Goal: Task Accomplishment & Management: Use online tool/utility

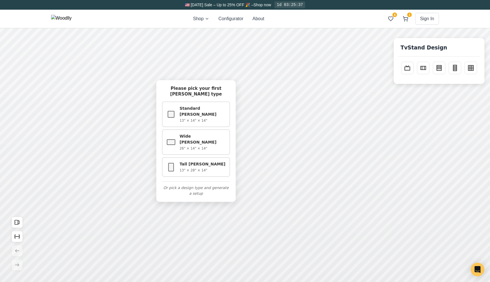
click at [311, 19] on div "Shop Configurator About 6 1 Sign In 6 1" at bounding box center [245, 19] width 388 height 18
click at [281, 19] on div "Shop Configurator About 6 1 Sign In 6 1" at bounding box center [245, 19] width 388 height 18
click at [313, 18] on div "Shop Configurator About 6 1 Sign In 6 1" at bounding box center [245, 19] width 388 height 18
click at [189, 167] on p "13" × 28" × 14"" at bounding box center [203, 169] width 47 height 5
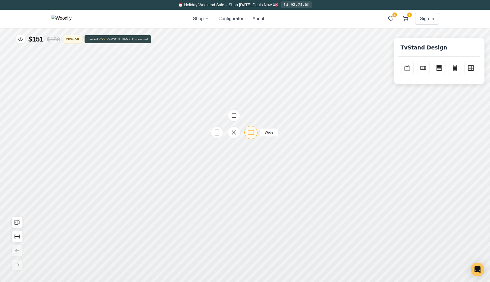
click at [250, 137] on div "Wide" at bounding box center [251, 132] width 13 height 13
click at [229, 111] on icon at bounding box center [228, 107] width 7 height 7
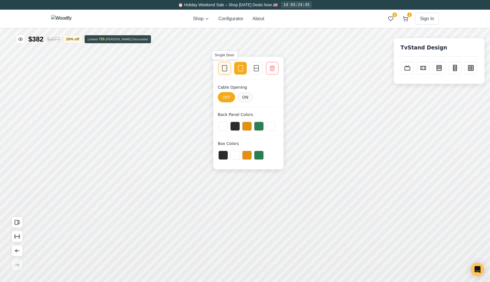
click at [228, 70] on div at bounding box center [225, 68] width 8 height 8
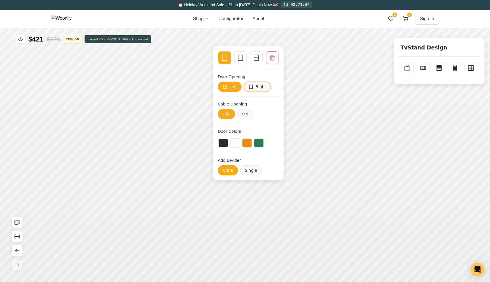
click at [255, 86] on button "Right" at bounding box center [257, 86] width 27 height 10
click at [236, 87] on button "Left" at bounding box center [230, 86] width 24 height 10
click at [251, 85] on icon at bounding box center [251, 86] width 5 height 5
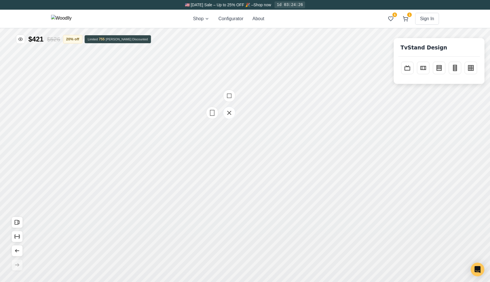
click at [232, 94] on icon at bounding box center [229, 95] width 7 height 7
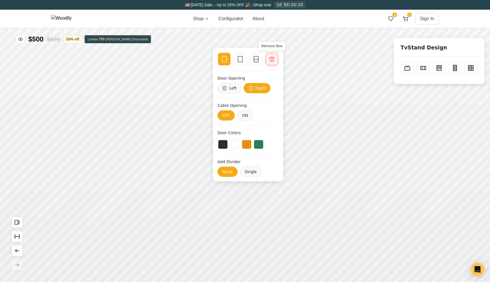
click at [270, 59] on icon at bounding box center [272, 59] width 5 height 5
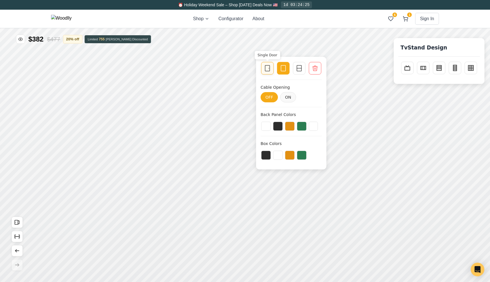
click at [270, 70] on rect at bounding box center [267, 68] width 5 height 6
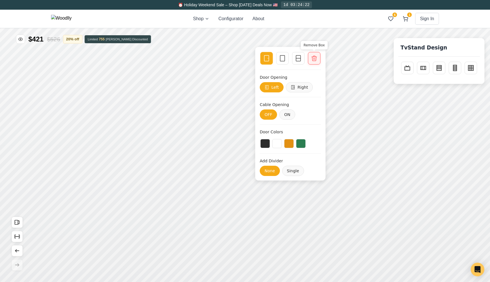
click at [316, 58] on icon at bounding box center [314, 58] width 7 height 7
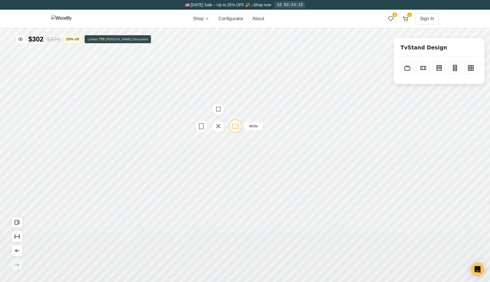
click at [238, 124] on icon at bounding box center [235, 125] width 7 height 7
click at [254, 164] on div "Tall" at bounding box center [256, 160] width 13 height 13
click at [261, 137] on rect at bounding box center [259, 139] width 4 height 5
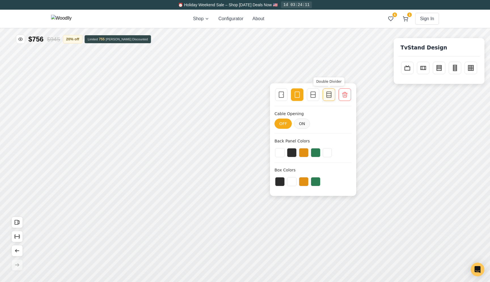
click at [327, 95] on rect at bounding box center [329, 95] width 5 height 6
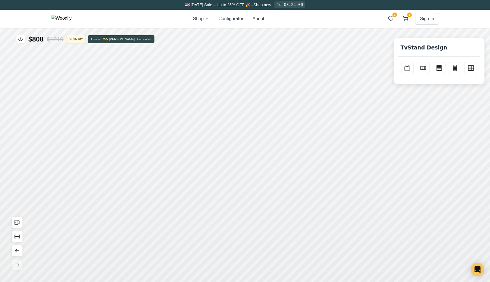
click at [418, 54] on div "TvStand Design" at bounding box center [439, 50] width 82 height 14
click at [420, 62] on button "Sideboard" at bounding box center [423, 67] width 12 height 12
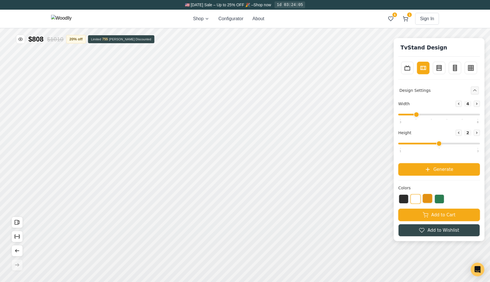
click at [430, 197] on button at bounding box center [428, 198] width 10 height 9
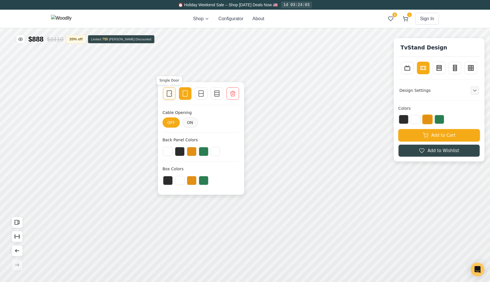
click at [171, 88] on div "Single Door" at bounding box center [169, 93] width 12 height 12
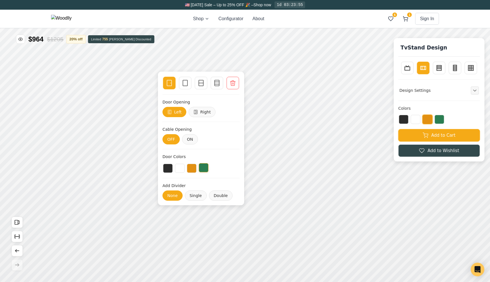
click at [204, 169] on button at bounding box center [204, 167] width 10 height 9
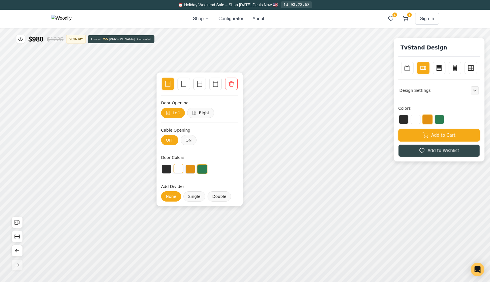
click at [179, 168] on button at bounding box center [179, 168] width 10 height 9
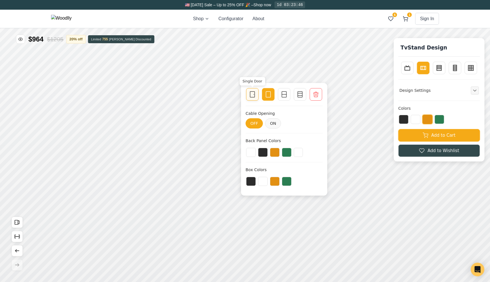
click at [255, 93] on icon at bounding box center [252, 94] width 7 height 7
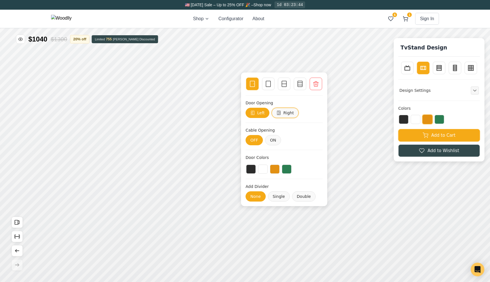
click at [281, 114] on button "Right" at bounding box center [285, 113] width 27 height 10
click at [270, 158] on div "Door Colors" at bounding box center [284, 157] width 77 height 6
click at [267, 161] on div "Door Colors" at bounding box center [284, 164] width 77 height 20
click at [262, 168] on button at bounding box center [263, 168] width 10 height 9
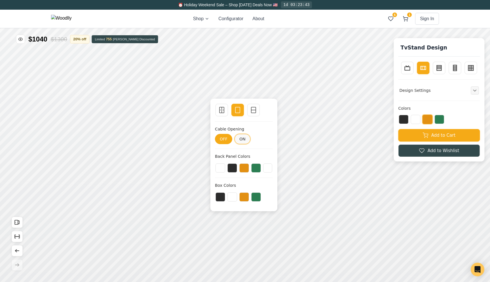
click at [240, 140] on button "ON" at bounding box center [243, 139] width 16 height 10
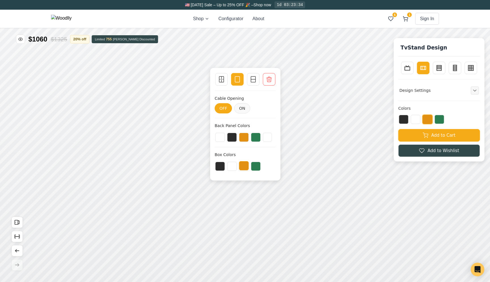
click at [242, 166] on button at bounding box center [244, 165] width 10 height 9
click at [255, 167] on button at bounding box center [256, 165] width 10 height 9
click at [249, 166] on div at bounding box center [245, 166] width 61 height 10
click at [244, 165] on button at bounding box center [244, 165] width 10 height 9
click at [249, 166] on div at bounding box center [245, 166] width 61 height 10
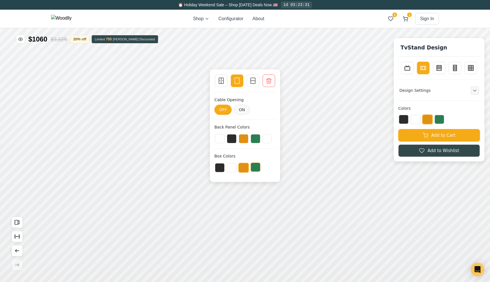
click at [257, 169] on button at bounding box center [256, 166] width 10 height 9
click at [232, 168] on button at bounding box center [232, 166] width 10 height 9
click at [221, 167] on button at bounding box center [220, 166] width 10 height 9
click at [231, 170] on button at bounding box center [232, 166] width 10 height 9
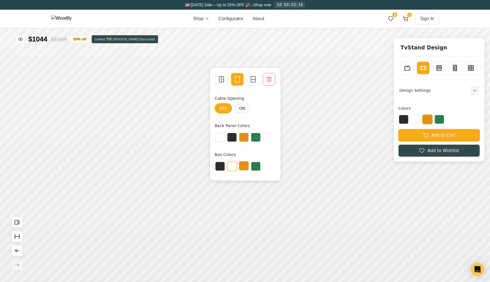
click at [243, 166] on button at bounding box center [244, 165] width 10 height 9
click at [256, 137] on button at bounding box center [256, 136] width 10 height 9
click at [270, 138] on button at bounding box center [267, 136] width 9 height 9
click at [234, 137] on button at bounding box center [232, 136] width 10 height 9
click at [223, 137] on button at bounding box center [220, 136] width 10 height 9
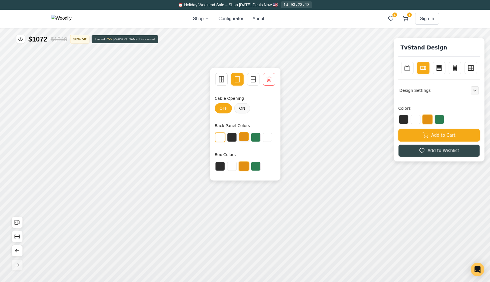
click at [245, 137] on button at bounding box center [244, 136] width 10 height 9
click at [222, 79] on icon at bounding box center [222, 79] width 0 height 6
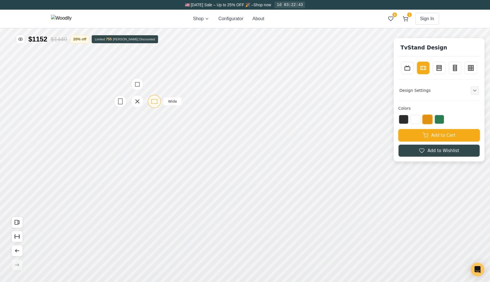
click at [153, 101] on icon at bounding box center [154, 101] width 7 height 7
click at [171, 87] on icon at bounding box center [171, 86] width 7 height 7
click at [172, 76] on rect at bounding box center [173, 74] width 6 height 4
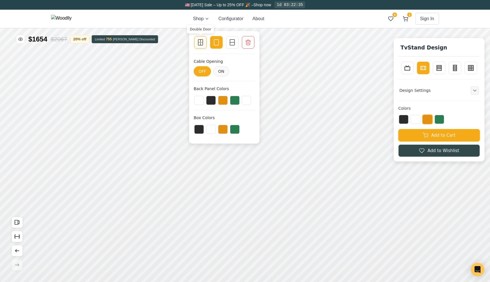
click at [201, 45] on rect at bounding box center [200, 42] width 5 height 6
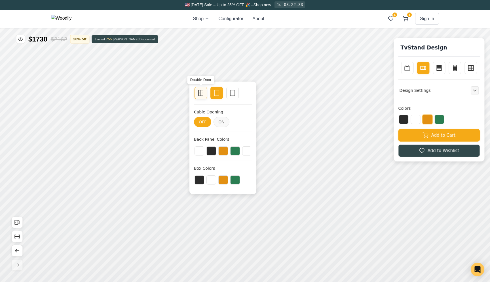
click at [201, 91] on icon at bounding box center [201, 93] width 0 height 6
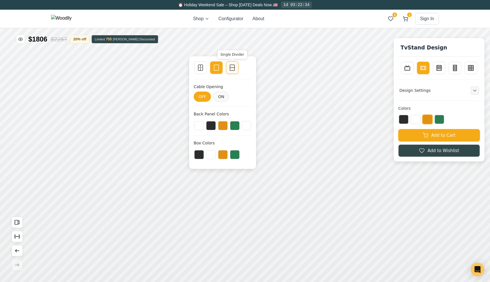
click at [232, 70] on rect at bounding box center [232, 68] width 5 height 6
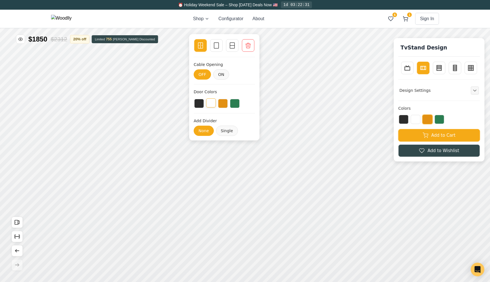
click at [213, 102] on button at bounding box center [211, 102] width 10 height 9
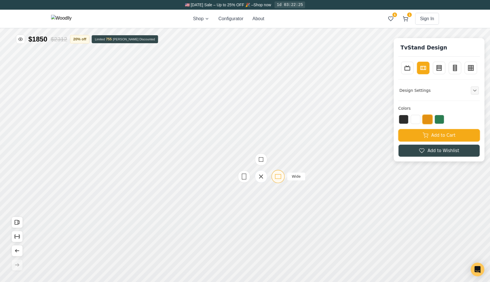
click at [277, 177] on icon at bounding box center [278, 176] width 7 height 7
click at [283, 178] on icon at bounding box center [282, 179] width 7 height 7
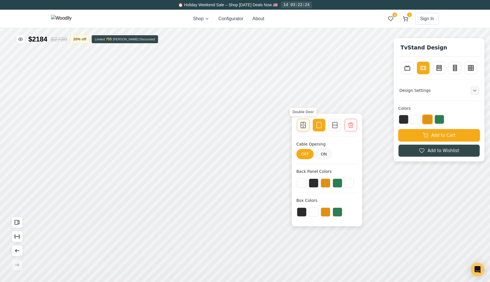
click at [305, 126] on icon at bounding box center [303, 124] width 7 height 7
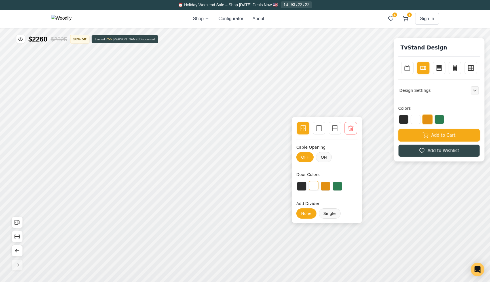
click at [318, 185] on button at bounding box center [314, 185] width 10 height 9
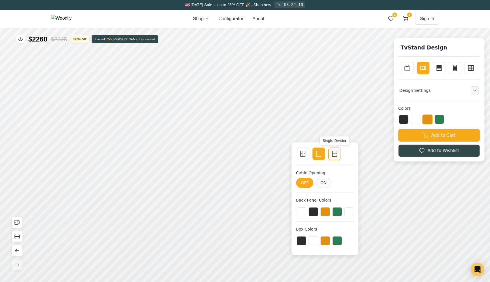
click at [334, 155] on icon at bounding box center [334, 153] width 7 height 7
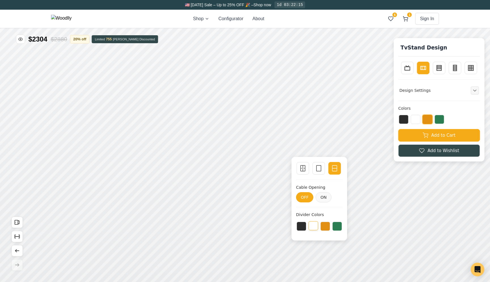
click at [317, 225] on button at bounding box center [314, 225] width 10 height 9
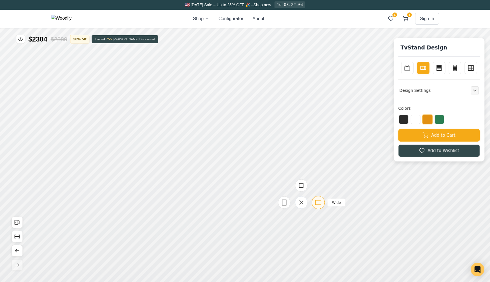
click at [317, 203] on icon at bounding box center [318, 202] width 7 height 7
click at [293, 160] on rect at bounding box center [291, 162] width 6 height 4
click at [289, 137] on rect at bounding box center [291, 139] width 6 height 4
click at [290, 114] on icon at bounding box center [290, 114] width 7 height 7
click at [293, 91] on icon at bounding box center [290, 90] width 7 height 7
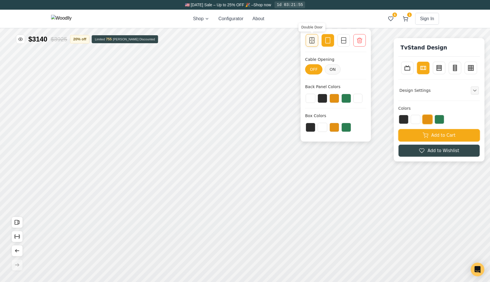
click at [309, 42] on icon at bounding box center [312, 40] width 7 height 7
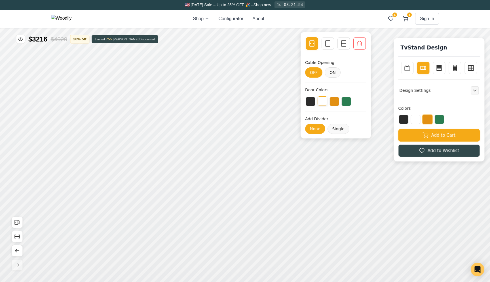
click at [320, 102] on button at bounding box center [323, 100] width 10 height 9
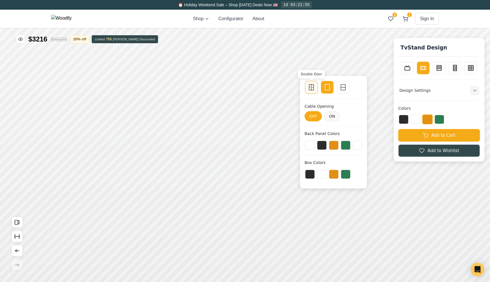
click at [312, 88] on icon at bounding box center [311, 87] width 7 height 7
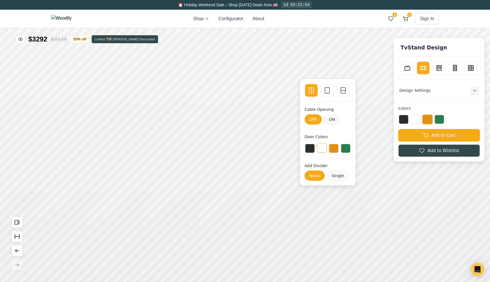
click at [323, 148] on button at bounding box center [322, 147] width 10 height 9
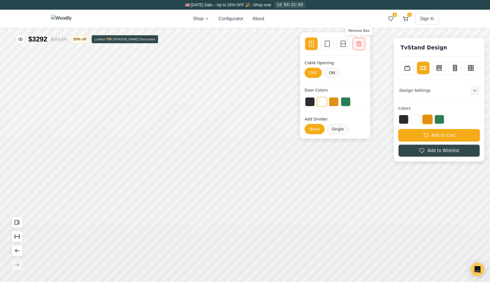
click at [357, 46] on icon at bounding box center [359, 43] width 7 height 7
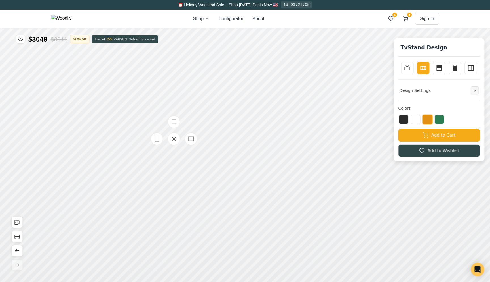
click at [192, 137] on icon at bounding box center [191, 138] width 7 height 7
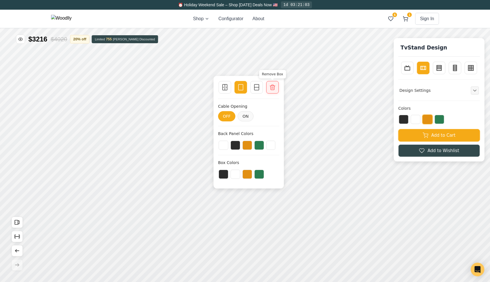
click at [272, 90] on icon at bounding box center [272, 87] width 7 height 7
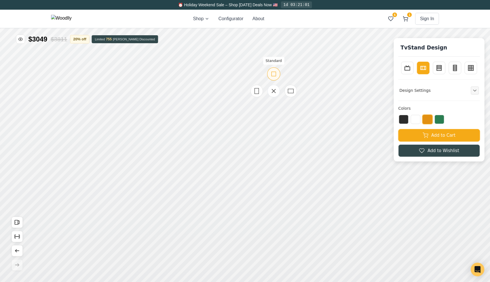
click at [275, 73] on icon at bounding box center [273, 73] width 7 height 7
click at [281, 70] on icon at bounding box center [279, 67] width 7 height 7
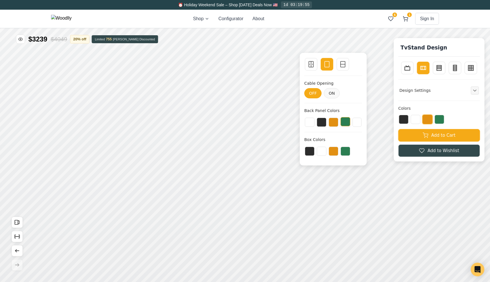
click at [346, 123] on button at bounding box center [346, 121] width 10 height 9
click at [334, 121] on button at bounding box center [334, 121] width 10 height 9
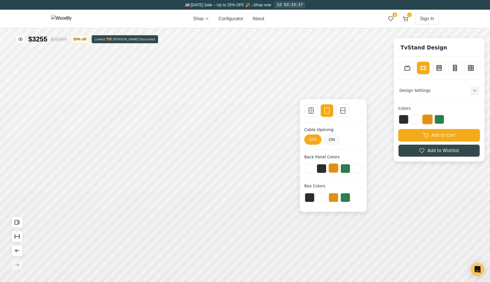
click at [332, 171] on button at bounding box center [334, 167] width 10 height 9
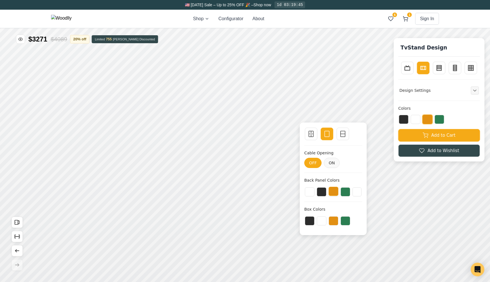
click at [332, 192] on button at bounding box center [334, 190] width 10 height 9
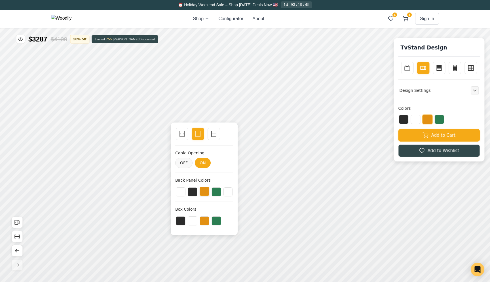
click at [206, 194] on button at bounding box center [205, 190] width 10 height 9
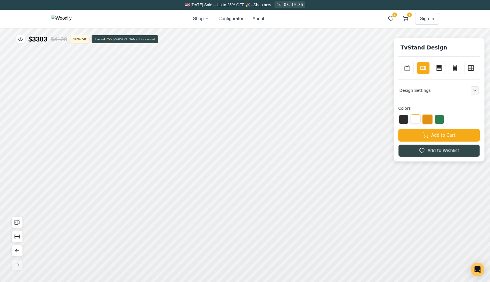
click at [418, 121] on button at bounding box center [416, 118] width 10 height 9
click at [402, 119] on button at bounding box center [404, 118] width 10 height 9
click at [418, 119] on button at bounding box center [416, 118] width 10 height 9
click at [429, 120] on button at bounding box center [428, 118] width 10 height 9
click at [439, 120] on button at bounding box center [440, 118] width 10 height 9
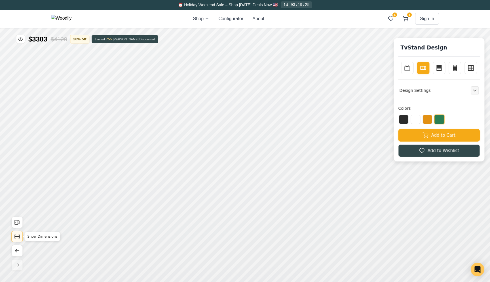
click at [17, 238] on icon "Show Dimensions" at bounding box center [17, 236] width 6 height 6
click at [20, 237] on button "Show Dimensions" at bounding box center [16, 235] width 11 height 11
click at [18, 238] on icon "Show Dimensions" at bounding box center [17, 236] width 6 height 6
click at [16, 222] on icon "Open All Doors" at bounding box center [17, 222] width 6 height 6
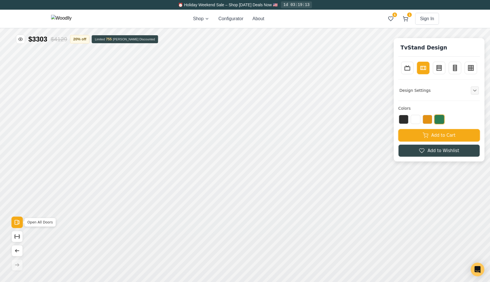
click at [16, 222] on icon "Open All Doors" at bounding box center [17, 222] width 6 height 6
click at [21, 222] on button "Open All Doors" at bounding box center [16, 221] width 11 height 11
click at [20, 222] on button "Open All Doors" at bounding box center [16, 221] width 11 height 11
click at [21, 222] on button "Open All Doors" at bounding box center [16, 221] width 11 height 11
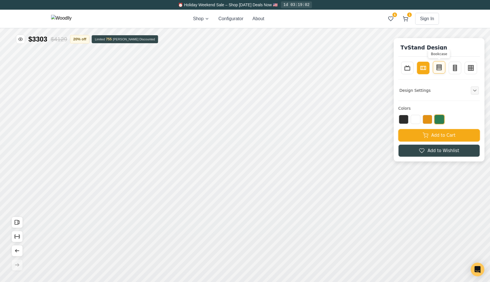
click at [440, 67] on line at bounding box center [439, 67] width 5 height 0
type input "3"
type input "4"
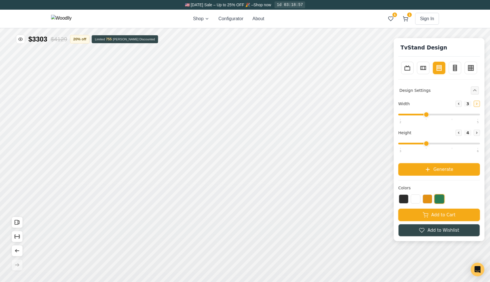
click at [478, 105] on button "Increase" at bounding box center [477, 103] width 6 height 6
click at [478, 105] on icon at bounding box center [476, 103] width 3 height 3
type input "5"
click at [478, 130] on button "Increase" at bounding box center [477, 132] width 6 height 6
type input "5"
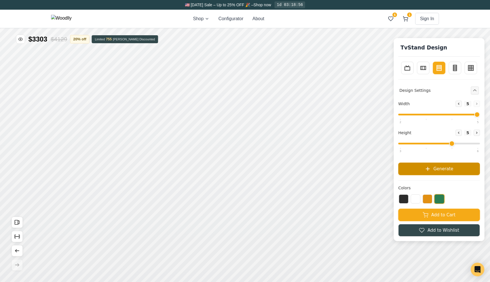
click at [442, 165] on button "Generate" at bounding box center [439, 168] width 82 height 12
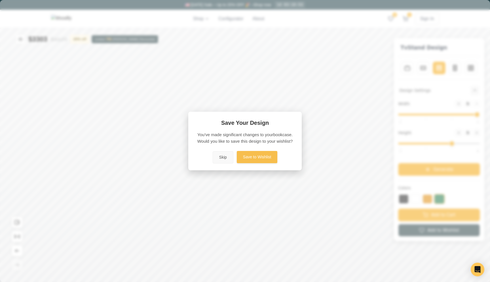
click at [248, 158] on button "Save to Wishlist" at bounding box center [257, 157] width 41 height 12
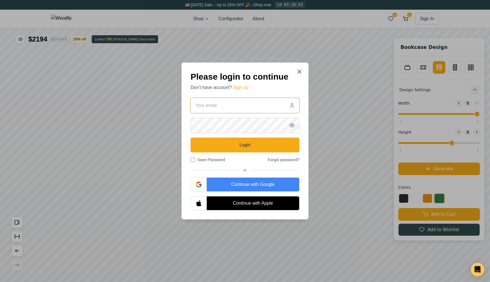
type input "[EMAIL_ADDRESS][DOMAIN_NAME]"
click at [301, 70] on icon at bounding box center [299, 71] width 7 height 7
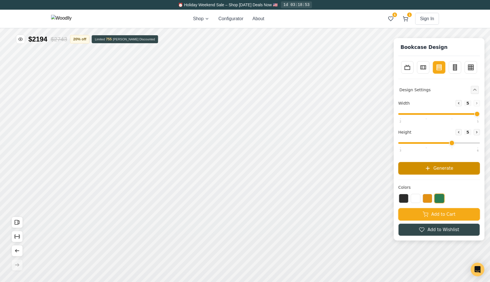
click at [448, 169] on span "Generate" at bounding box center [444, 168] width 20 height 7
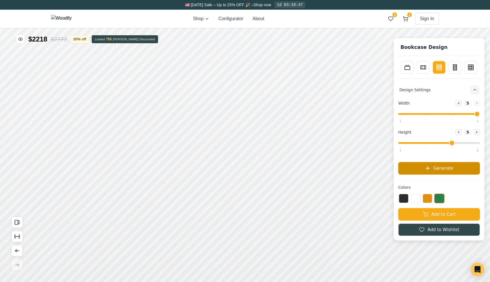
click at [448, 169] on span "Generate" at bounding box center [444, 168] width 20 height 7
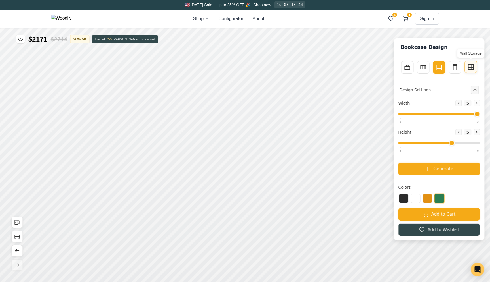
click at [473, 70] on icon at bounding box center [471, 66] width 7 height 7
type input "4"
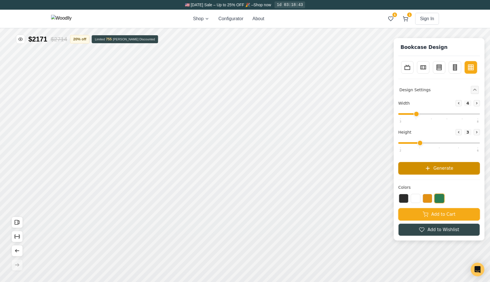
click at [447, 169] on span "Generate" at bounding box center [444, 168] width 20 height 7
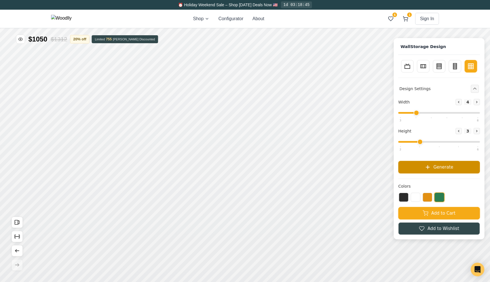
click at [447, 169] on span "Generate" at bounding box center [444, 166] width 20 height 7
click at [420, 67] on icon at bounding box center [423, 65] width 7 height 7
type input "2"
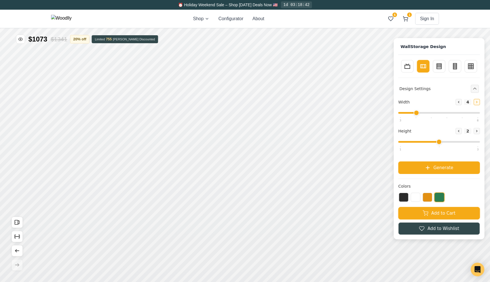
click at [476, 104] on button "Increase" at bounding box center [477, 102] width 6 height 6
type input "8"
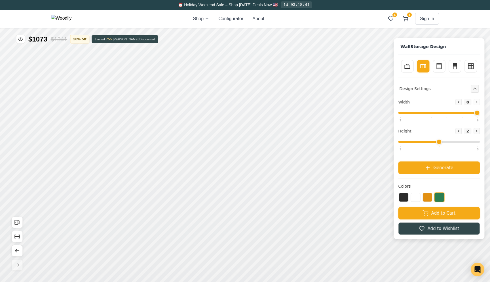
click at [476, 104] on div "Decrease 8 Increase" at bounding box center [468, 102] width 24 height 6
click at [444, 172] on button "Generate" at bounding box center [439, 167] width 82 height 12
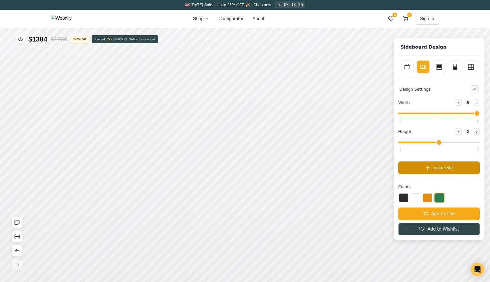
click at [444, 172] on button "Generate" at bounding box center [439, 167] width 82 height 12
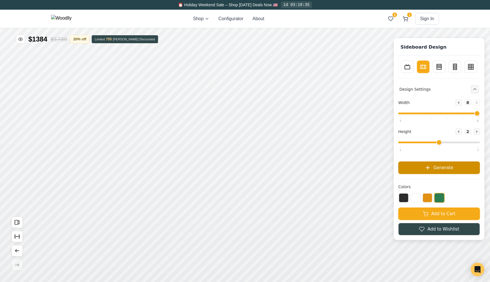
click at [444, 172] on button "Generate" at bounding box center [439, 167] width 82 height 12
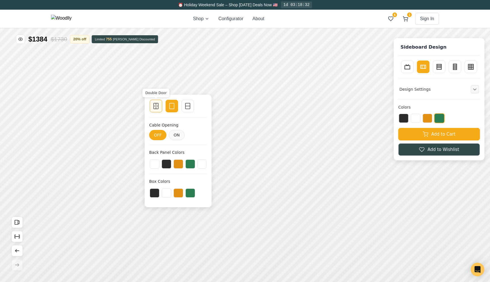
click at [161, 105] on div "Double Door" at bounding box center [156, 106] width 12 height 12
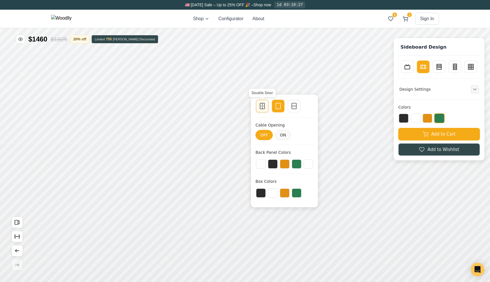
click at [266, 106] on div at bounding box center [263, 106] width 8 height 8
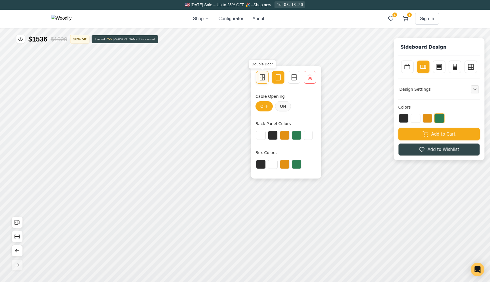
click at [264, 77] on icon at bounding box center [262, 77] width 7 height 7
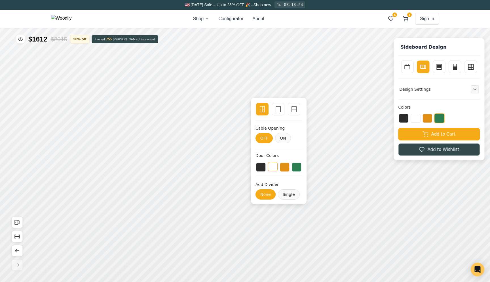
click at [275, 164] on button at bounding box center [273, 166] width 10 height 9
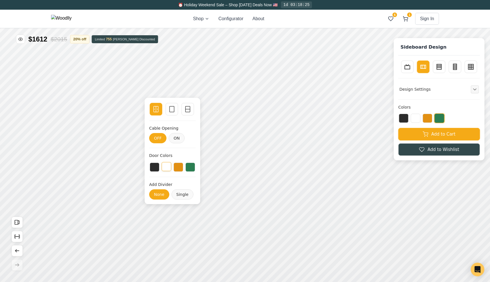
click at [168, 165] on button at bounding box center [167, 166] width 10 height 9
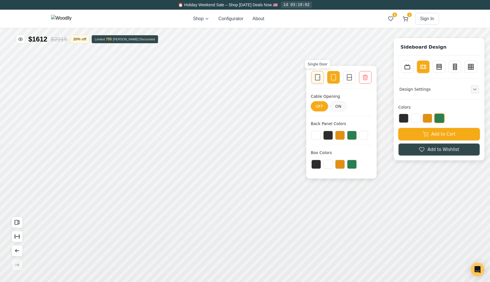
click at [321, 80] on icon at bounding box center [317, 77] width 7 height 7
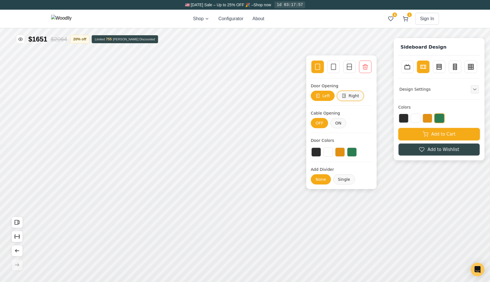
click at [348, 95] on button "Right" at bounding box center [350, 96] width 27 height 10
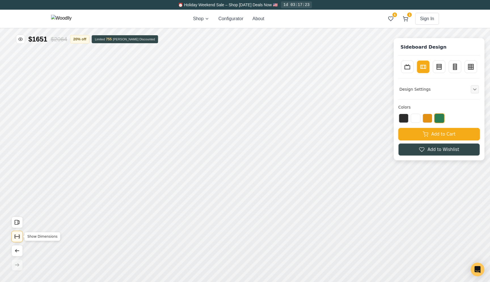
click at [16, 236] on icon "Show Dimensions" at bounding box center [17, 236] width 5 height 0
click at [16, 238] on icon "Show Dimensions" at bounding box center [17, 236] width 6 height 6
click at [474, 92] on button "Expand controls" at bounding box center [475, 89] width 8 height 8
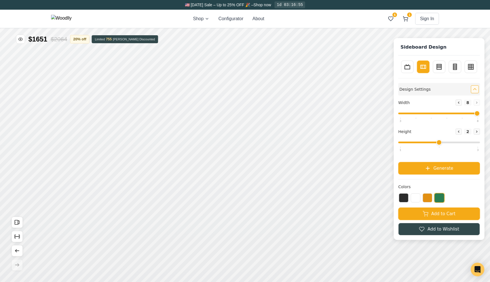
click at [473, 91] on button "Collapse controls" at bounding box center [475, 89] width 8 height 8
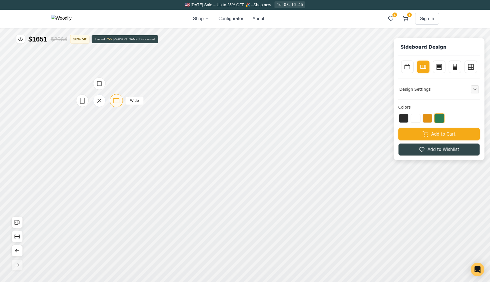
click at [115, 99] on icon at bounding box center [116, 100] width 7 height 7
click at [117, 71] on rect at bounding box center [117, 68] width 4 height 4
click at [281, 126] on div "Wide" at bounding box center [276, 126] width 13 height 13
click at [277, 79] on div "Standard" at bounding box center [272, 82] width 13 height 13
click at [279, 75] on icon at bounding box center [278, 74] width 7 height 7
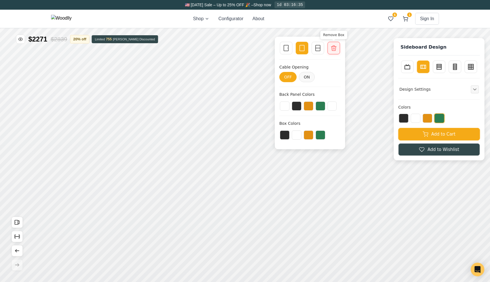
click at [331, 48] on icon at bounding box center [334, 48] width 7 height 7
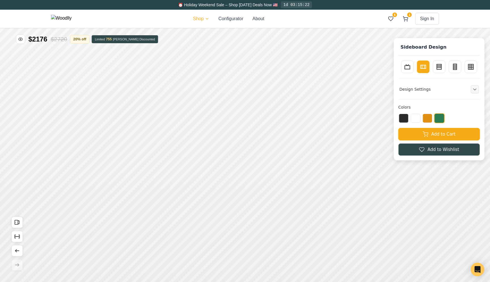
click at [207, 16] on div "⏰ Holiday Weekend Sale – Shop [DATE] Deals Now 🇺🇸 1d 03:15:22 Shop Configurator…" at bounding box center [245, 141] width 490 height 282
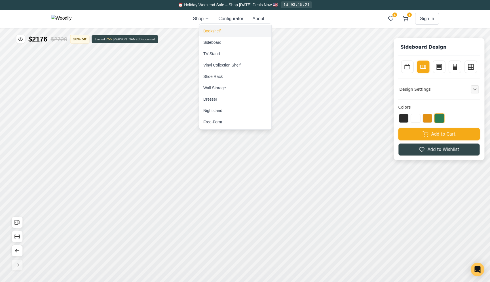
click at [207, 32] on div "Bookshelf" at bounding box center [211, 31] width 17 height 6
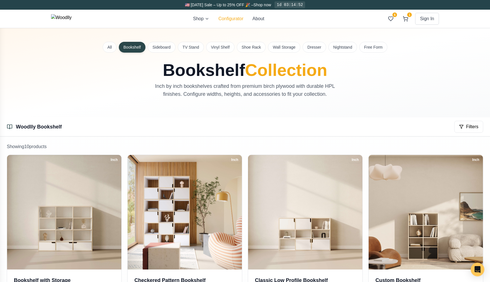
click at [241, 19] on button "Configurator" at bounding box center [231, 18] width 25 height 7
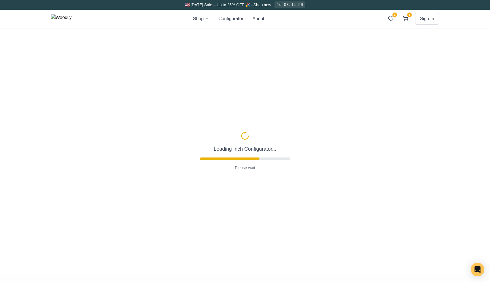
type input "63"
type input "2"
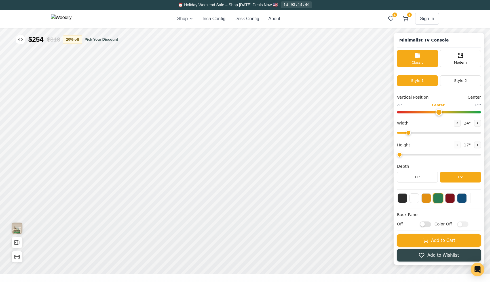
type input "63"
type input "2"
click at [259, 20] on button "Desk Config" at bounding box center [247, 18] width 25 height 7
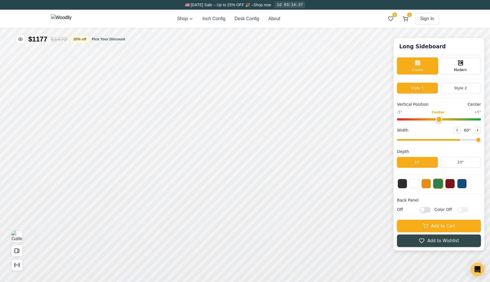
drag, startPoint x: 419, startPoint y: 139, endPoint x: 478, endPoint y: 144, distance: 60.0
click at [478, 140] on input "range" at bounding box center [439, 140] width 84 height 2
drag, startPoint x: 183, startPoint y: 105, endPoint x: 200, endPoint y: 105, distance: 17.3
click at [200, 105] on div "Single Door Drawer Empty Space" at bounding box center [198, 106] width 45 height 14
click at [200, 105] on rect at bounding box center [198, 105] width 5 height 3
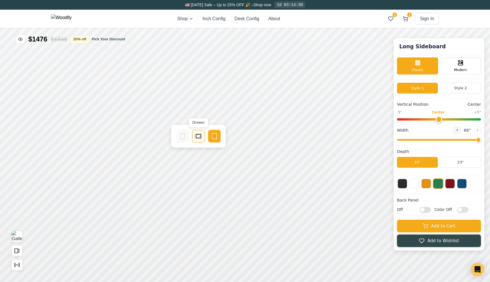
click at [198, 136] on icon at bounding box center [198, 136] width 7 height 7
click at [197, 159] on rect at bounding box center [199, 161] width 5 height 4
click at [95, 97] on div "8" Compact" at bounding box center [89, 93] width 13 height 13
click at [108, 167] on div "11"" at bounding box center [108, 170] width 7 height 6
drag, startPoint x: 474, startPoint y: 140, endPoint x: 456, endPoint y: 134, distance: 18.6
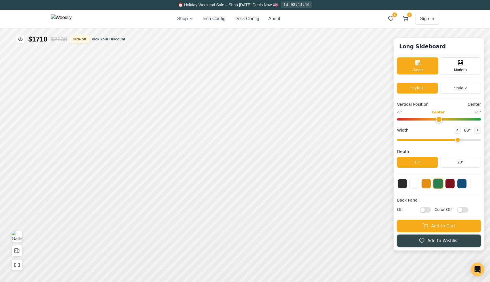
type input "60"
click at [456, 139] on input "range" at bounding box center [439, 140] width 84 height 2
click at [457, 161] on button "23"" at bounding box center [460, 162] width 41 height 11
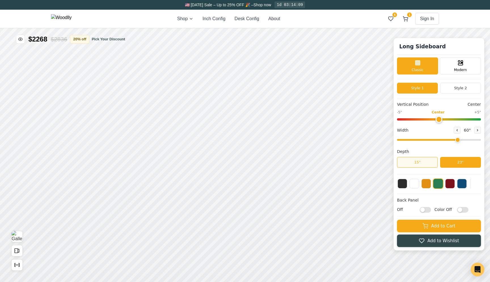
click at [430, 163] on button "15"" at bounding box center [417, 162] width 41 height 11
click at [454, 163] on button "23"" at bounding box center [460, 162] width 41 height 11
click at [417, 165] on button "15"" at bounding box center [417, 162] width 41 height 11
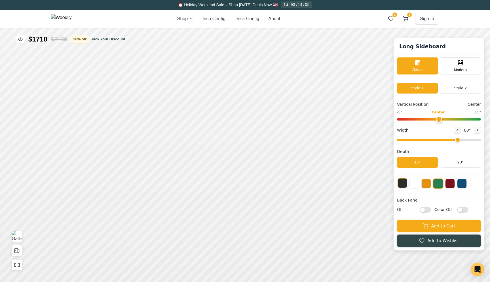
click at [405, 186] on button at bounding box center [403, 183] width 10 height 10
click at [414, 184] on button at bounding box center [415, 183] width 10 height 10
click at [468, 183] on div at bounding box center [439, 183] width 84 height 11
click at [460, 183] on button at bounding box center [462, 183] width 10 height 10
click at [450, 185] on button at bounding box center [451, 183] width 10 height 10
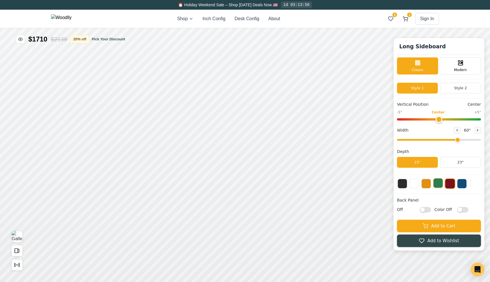
click at [441, 185] on button at bounding box center [439, 183] width 10 height 10
click at [427, 184] on button at bounding box center [427, 183] width 10 height 10
click at [450, 186] on button at bounding box center [451, 183] width 10 height 10
click at [458, 184] on button at bounding box center [462, 183] width 10 height 10
click at [310, 25] on div "Shop Inch Config Desk Config About 6 1 Sign In 6 1" at bounding box center [245, 19] width 388 height 18
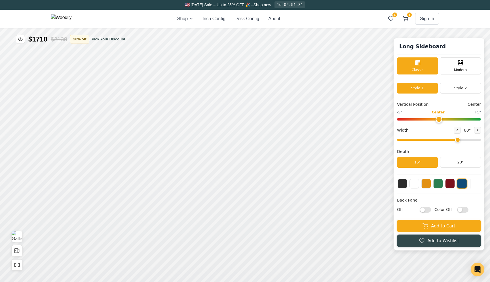
click at [368, 3] on div "🇺🇸 Labor Day Sale – Up to 25% OFF 🎉 – Shop now 1d 02:51:31" at bounding box center [245, 5] width 397 height 10
click at [451, 184] on button at bounding box center [451, 183] width 10 height 10
click at [440, 183] on button at bounding box center [439, 183] width 10 height 10
click at [450, 184] on button at bounding box center [451, 183] width 10 height 10
click at [427, 184] on button at bounding box center [427, 183] width 10 height 10
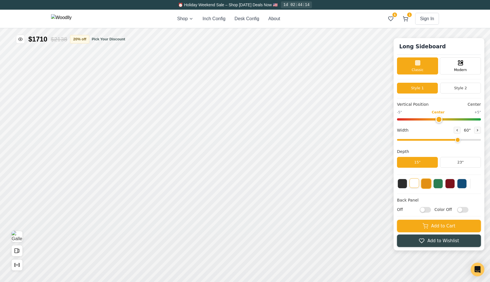
click at [415, 184] on button at bounding box center [415, 183] width 10 height 10
click at [397, 182] on div at bounding box center [439, 183] width 84 height 11
click at [402, 182] on button at bounding box center [403, 183] width 10 height 10
click at [451, 186] on button at bounding box center [451, 183] width 10 height 10
click at [469, 185] on div at bounding box center [439, 183] width 84 height 11
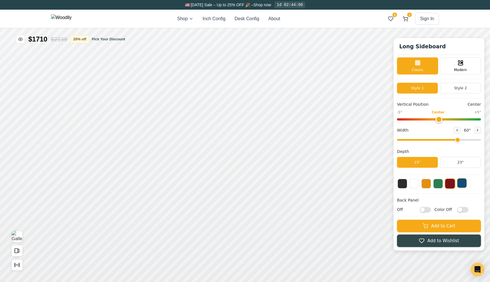
click at [461, 183] on button at bounding box center [462, 183] width 10 height 10
click at [21, 40] on icon "Toggle price visibility" at bounding box center [20, 39] width 4 height 3
click at [21, 40] on icon "Toggle price visibility" at bounding box center [19, 39] width 3 height 3
